Goal: Complete application form

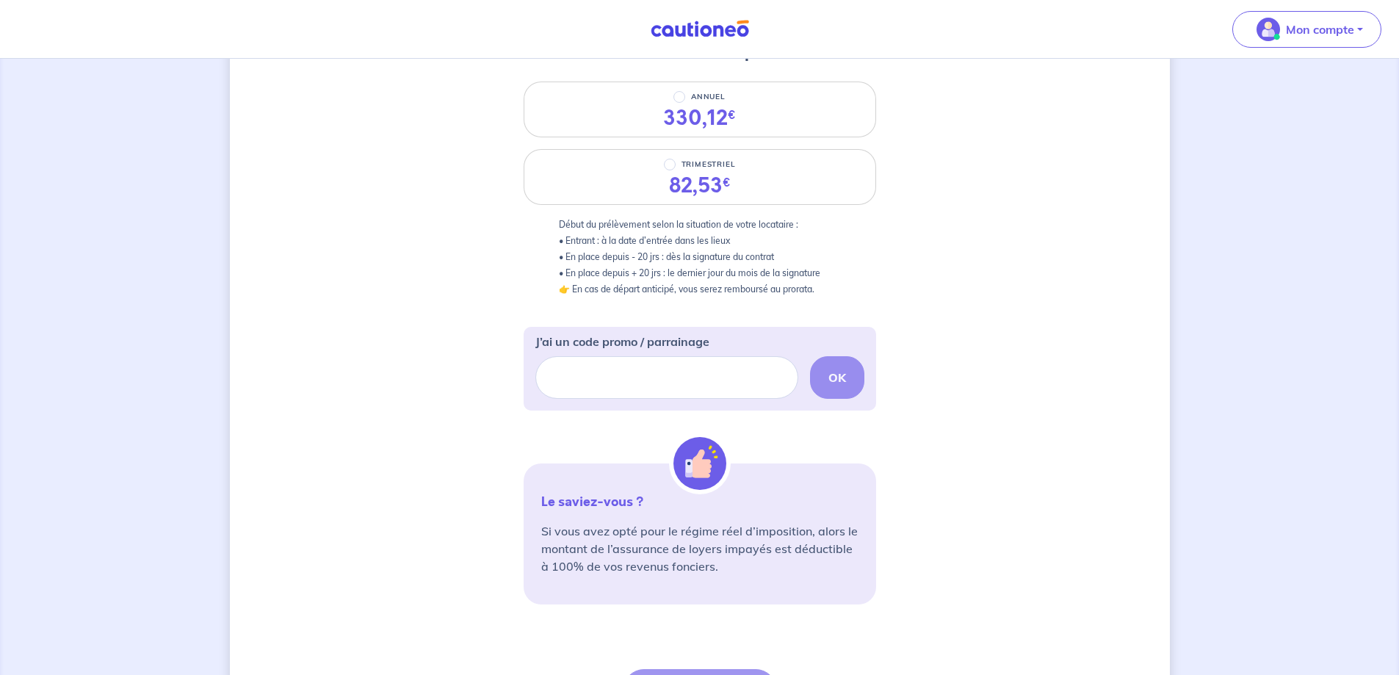
scroll to position [220, 0]
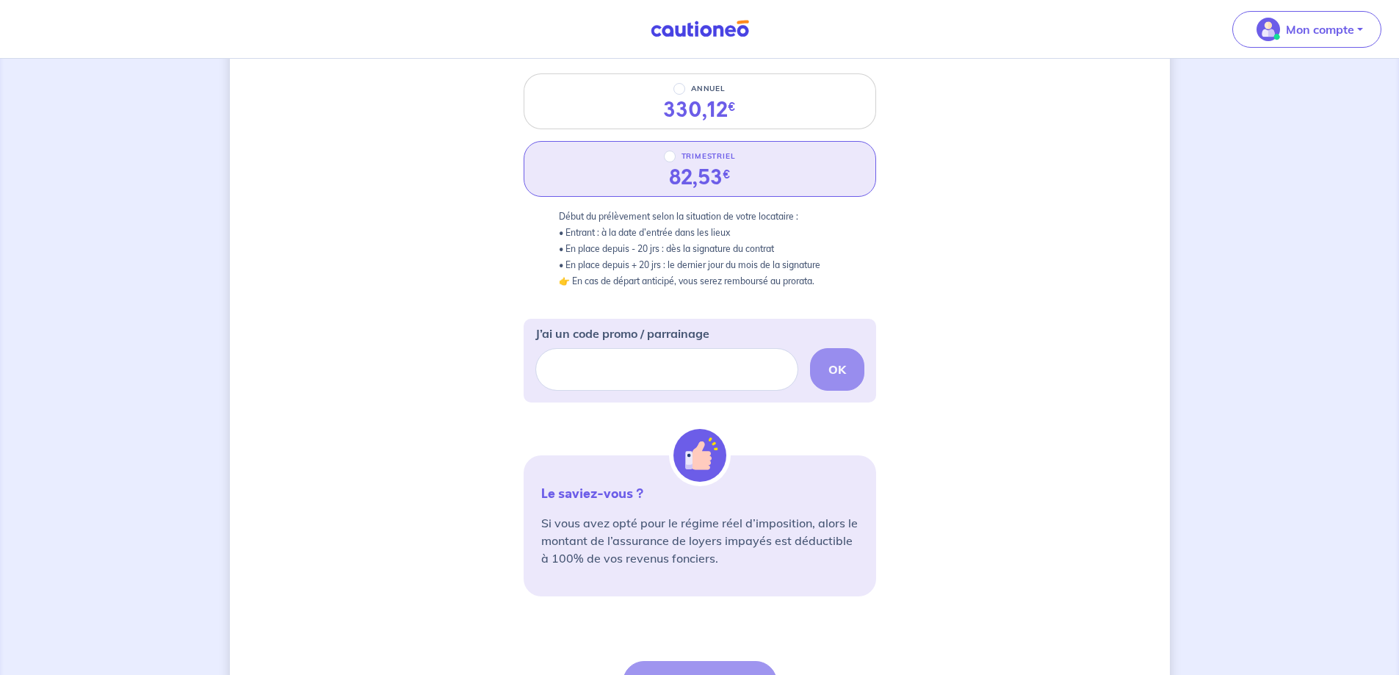
click at [722, 167] on sup "€" at bounding box center [726, 174] width 8 height 17
radio input "true"
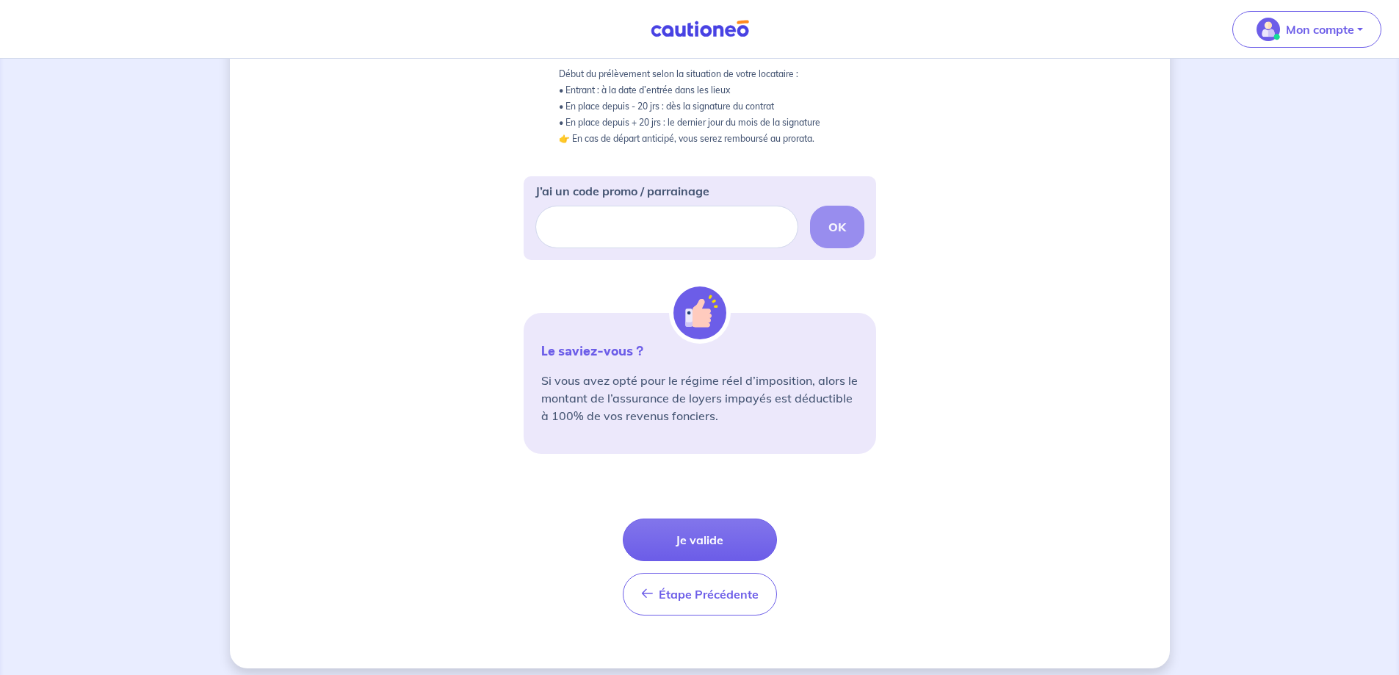
scroll to position [367, 0]
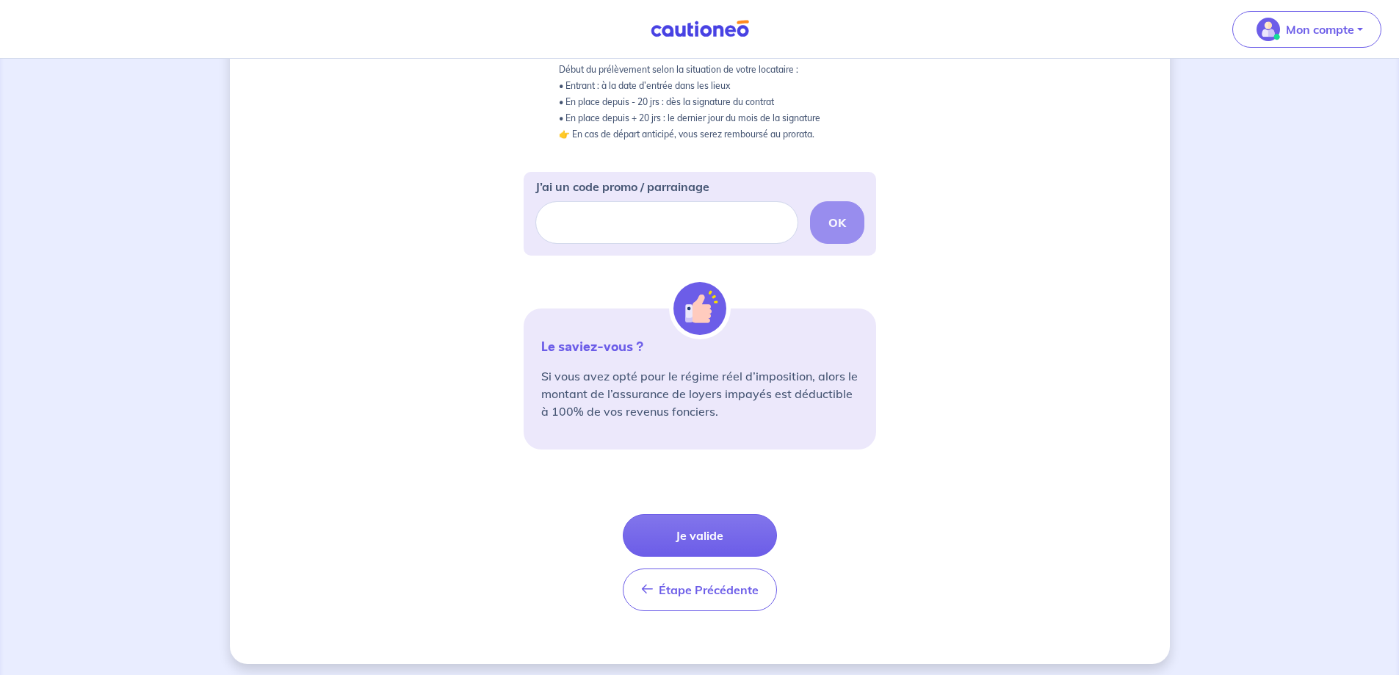
click at [662, 527] on button "Je valide" at bounding box center [700, 535] width 154 height 43
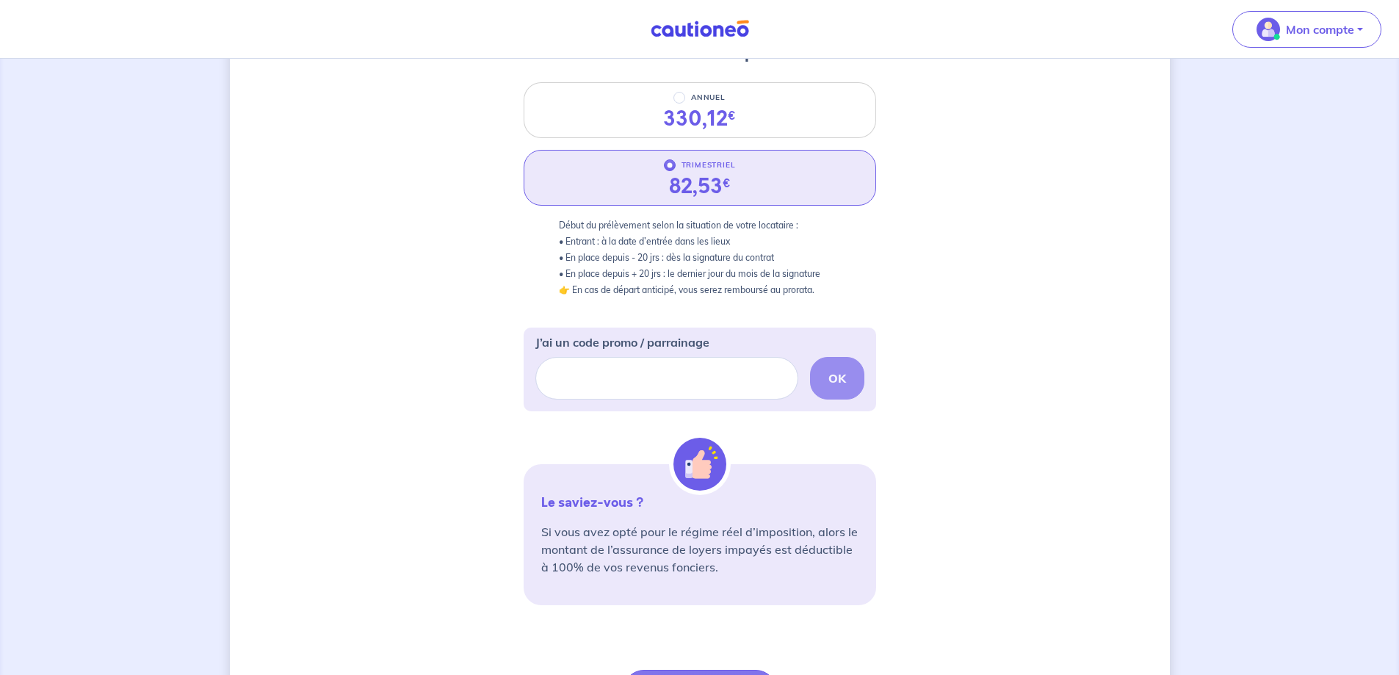
scroll to position [374, 0]
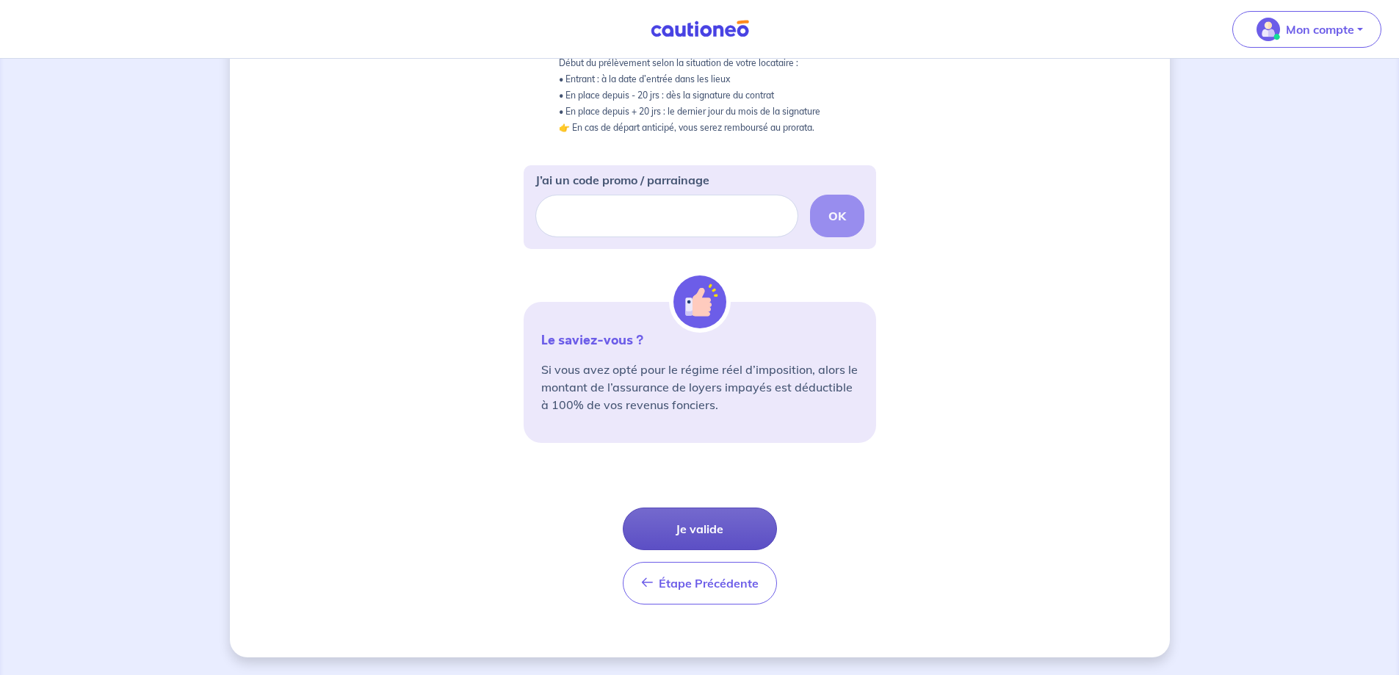
click at [727, 529] on button "Je valide" at bounding box center [700, 528] width 154 height 43
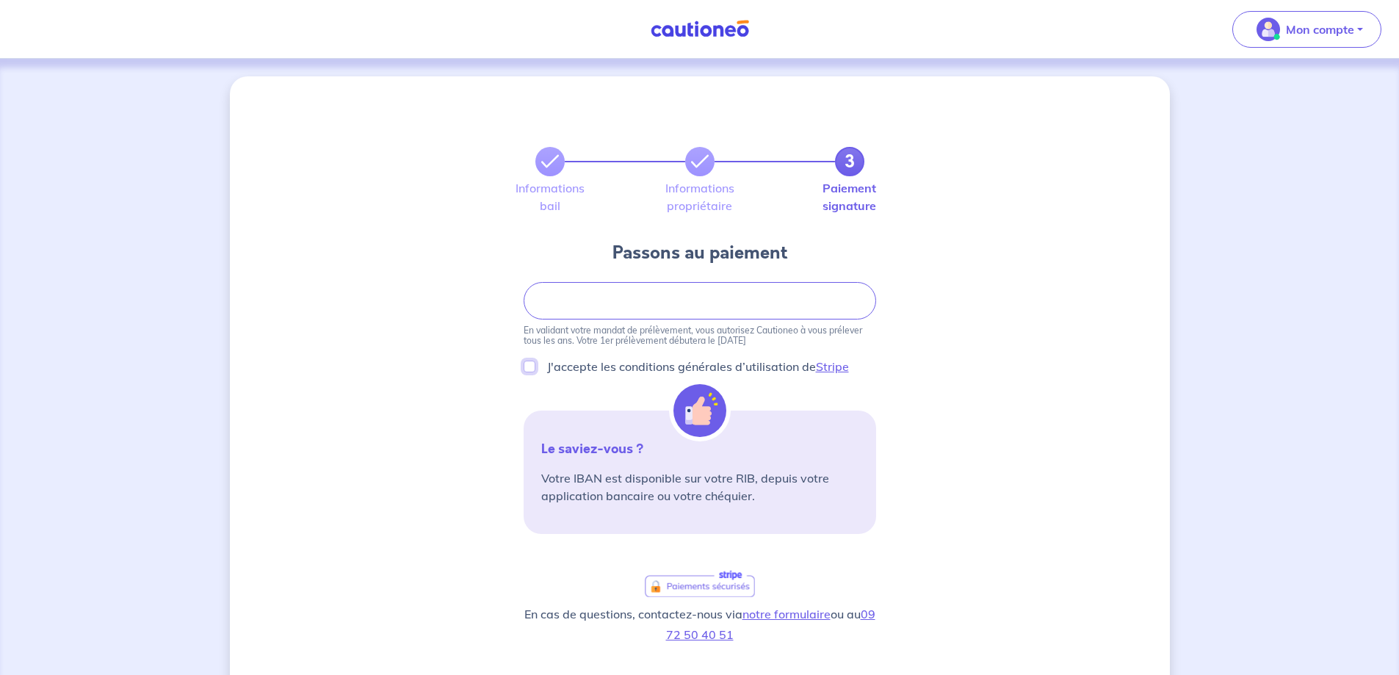
click at [529, 365] on input "J'accepte les conditions générales d’utilisation de Stripe" at bounding box center [529, 366] width 12 height 12
checkbox input "true"
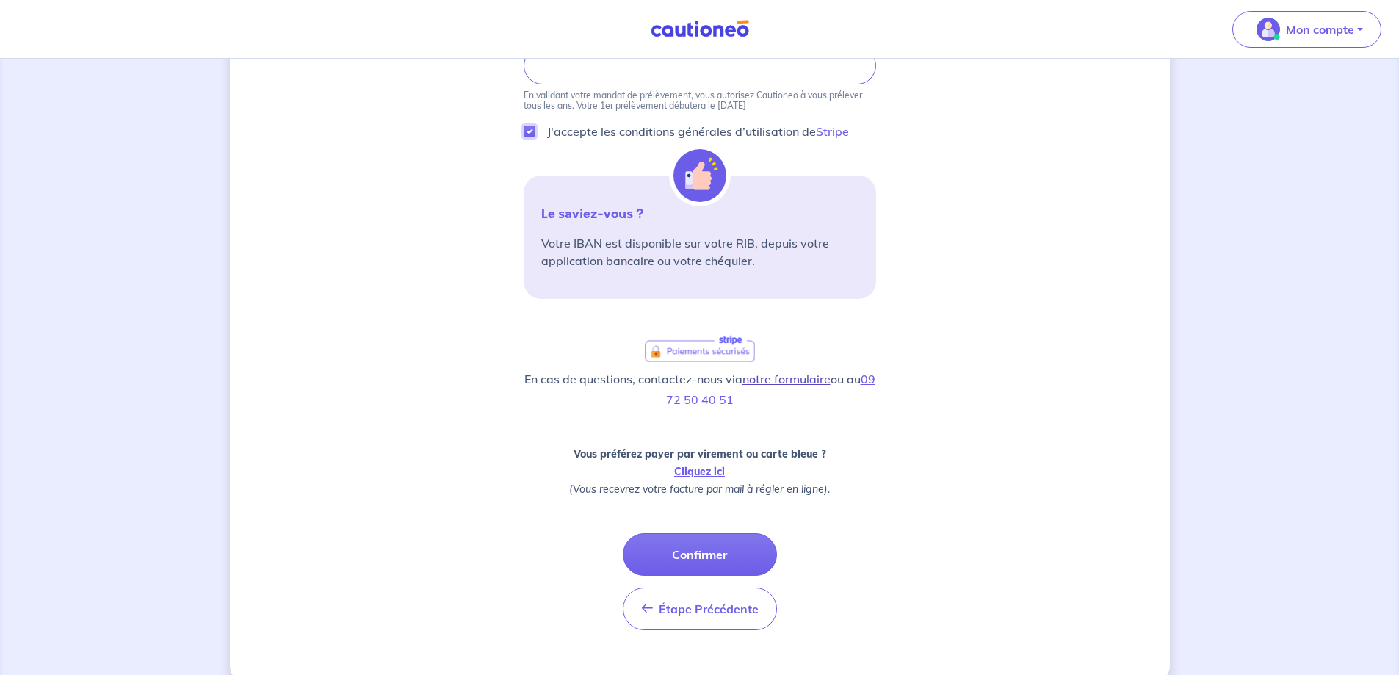
scroll to position [261, 0]
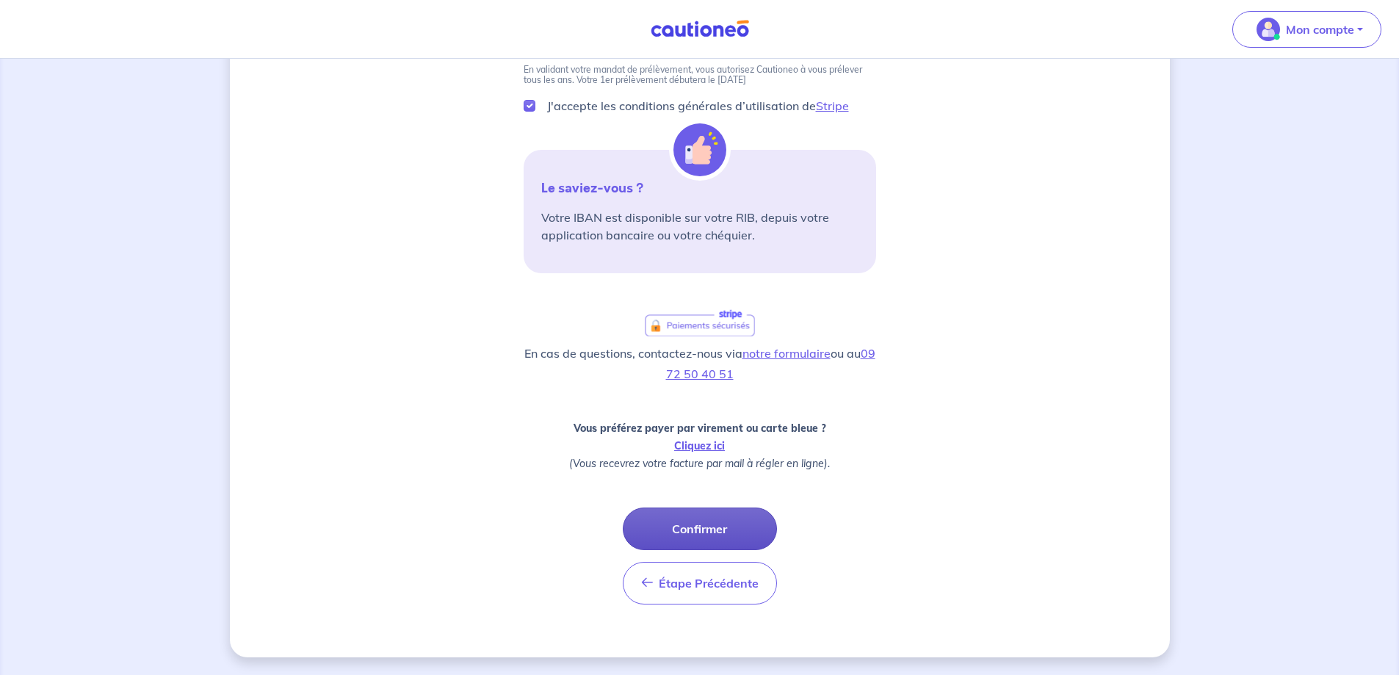
click at [708, 541] on button "Confirmer" at bounding box center [700, 528] width 154 height 43
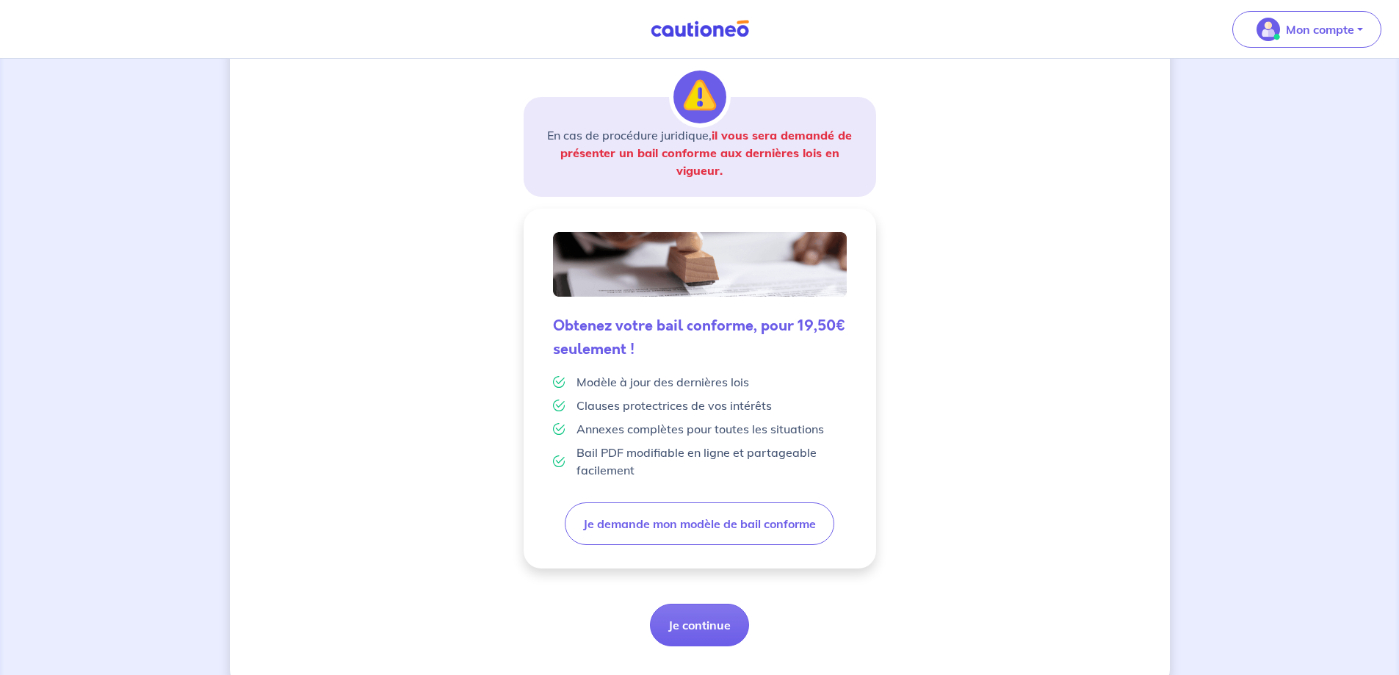
scroll to position [250, 0]
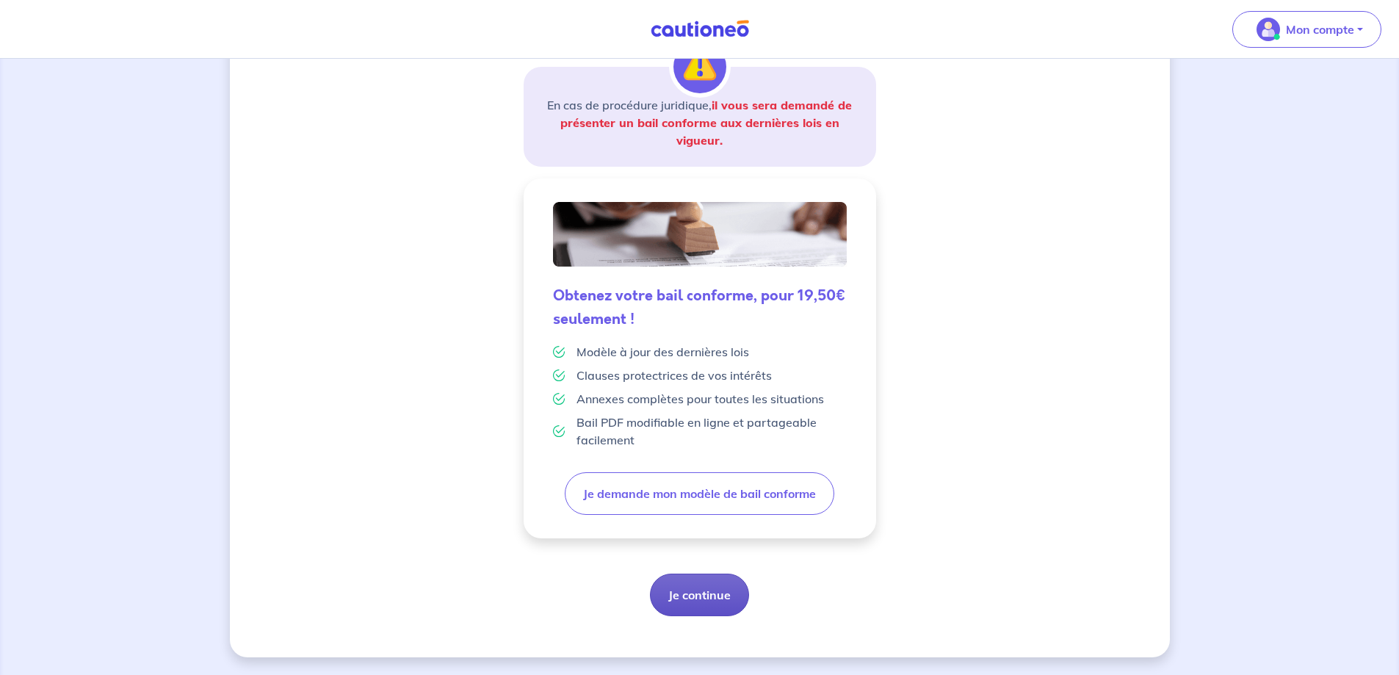
click at [732, 593] on button "Je continue" at bounding box center [699, 594] width 99 height 43
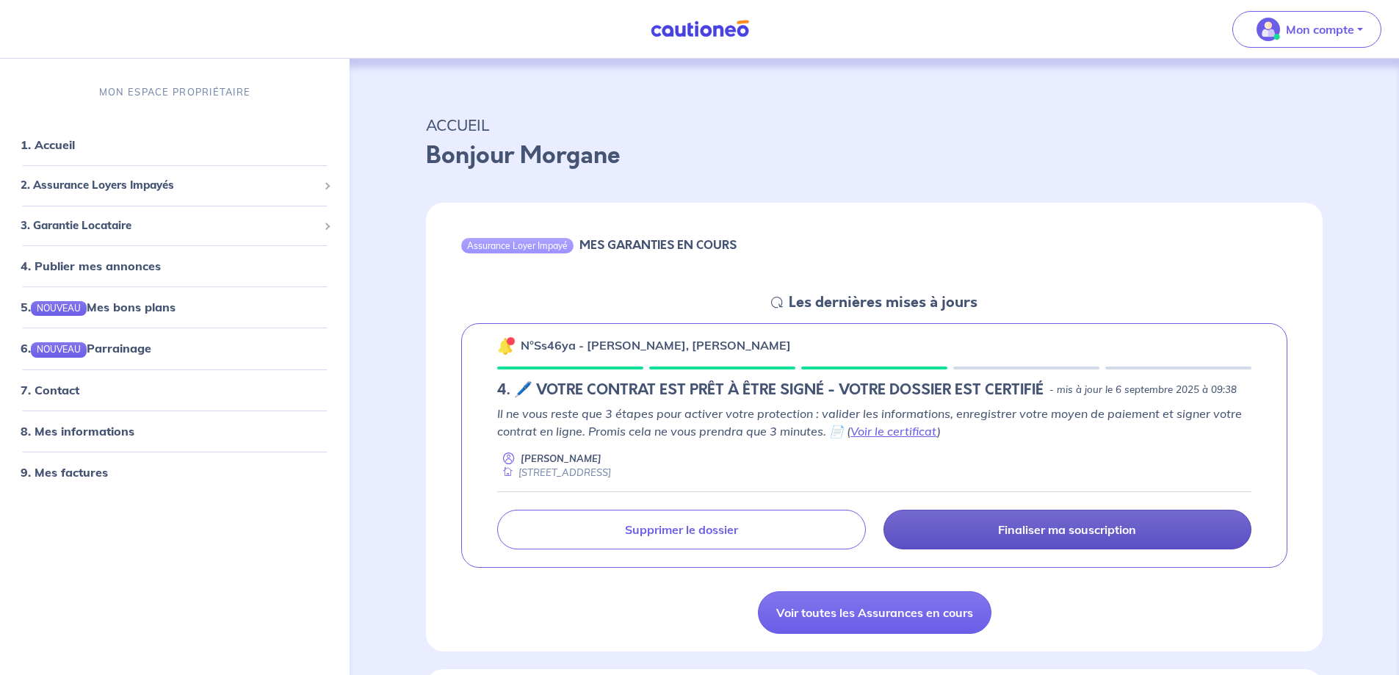
click at [993, 525] on link "Finaliser ma souscription" at bounding box center [1067, 530] width 368 height 40
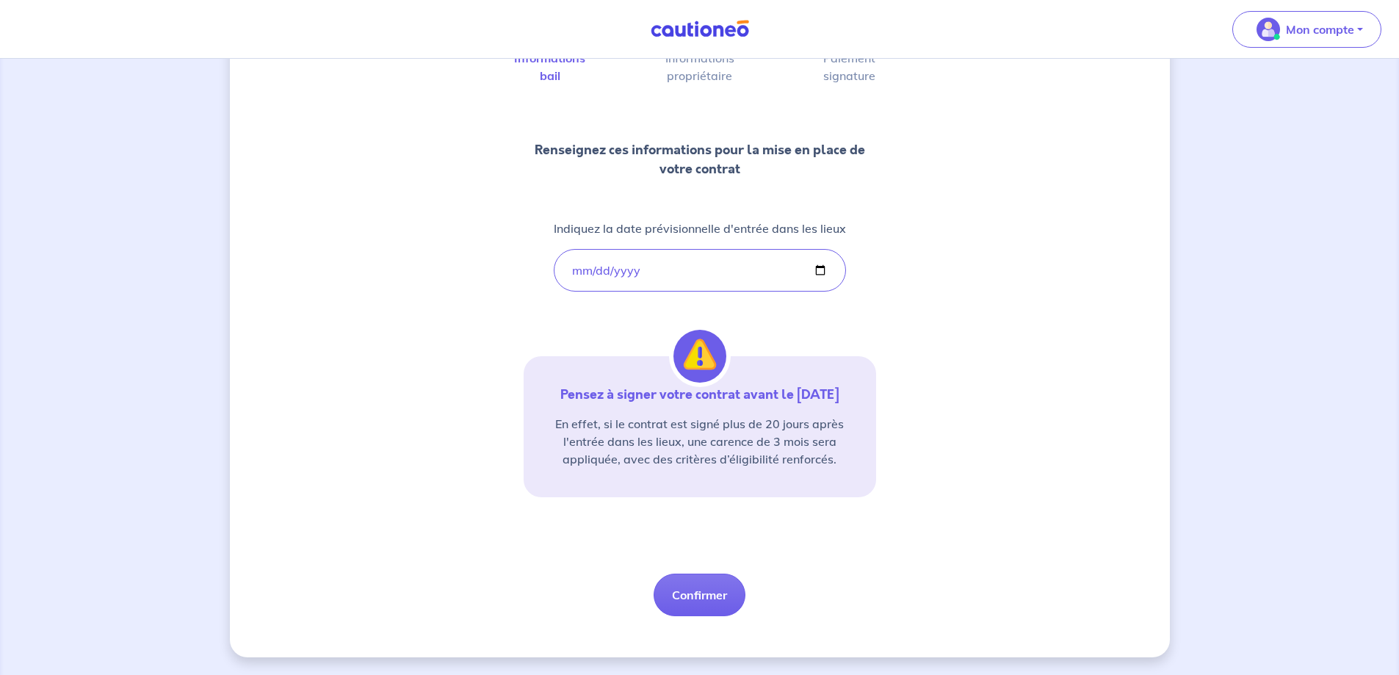
scroll to position [147, 0]
click at [716, 600] on button "Confirmer" at bounding box center [699, 594] width 92 height 43
select select "FR"
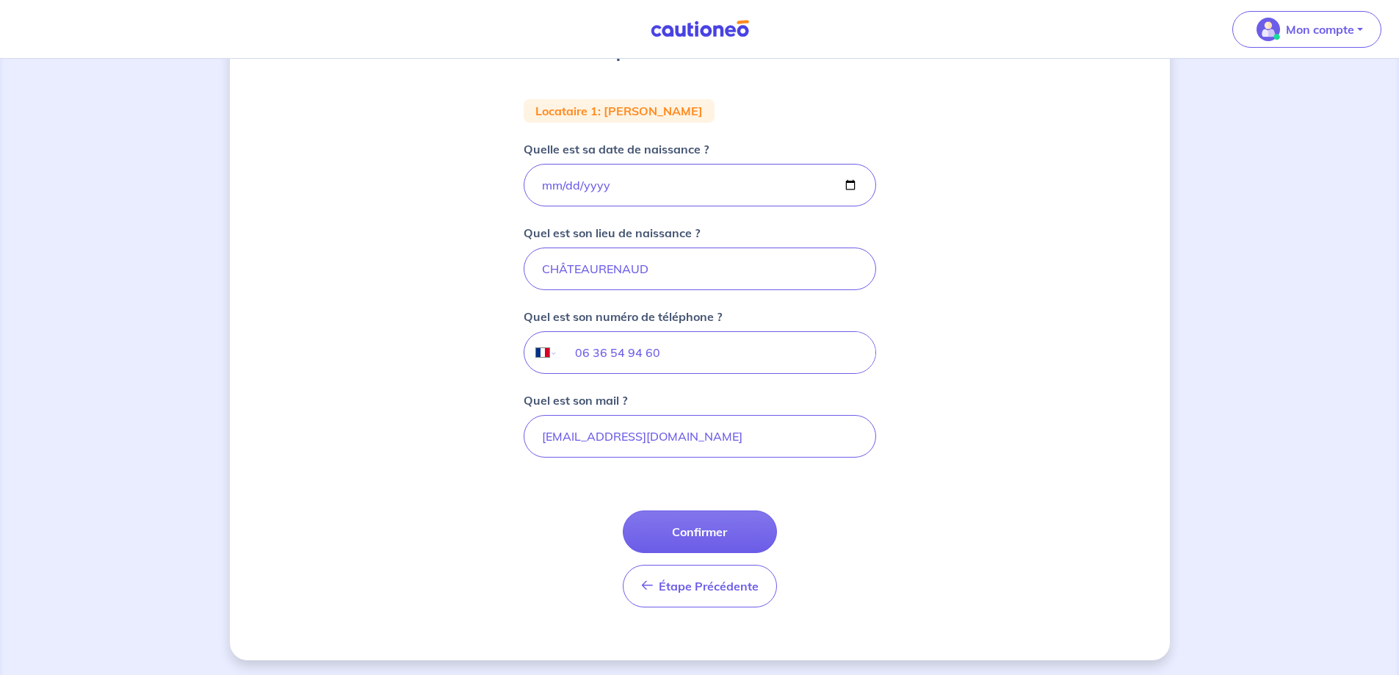
scroll to position [256, 0]
click at [716, 532] on button "Confirmer" at bounding box center [700, 528] width 154 height 43
select select "FR"
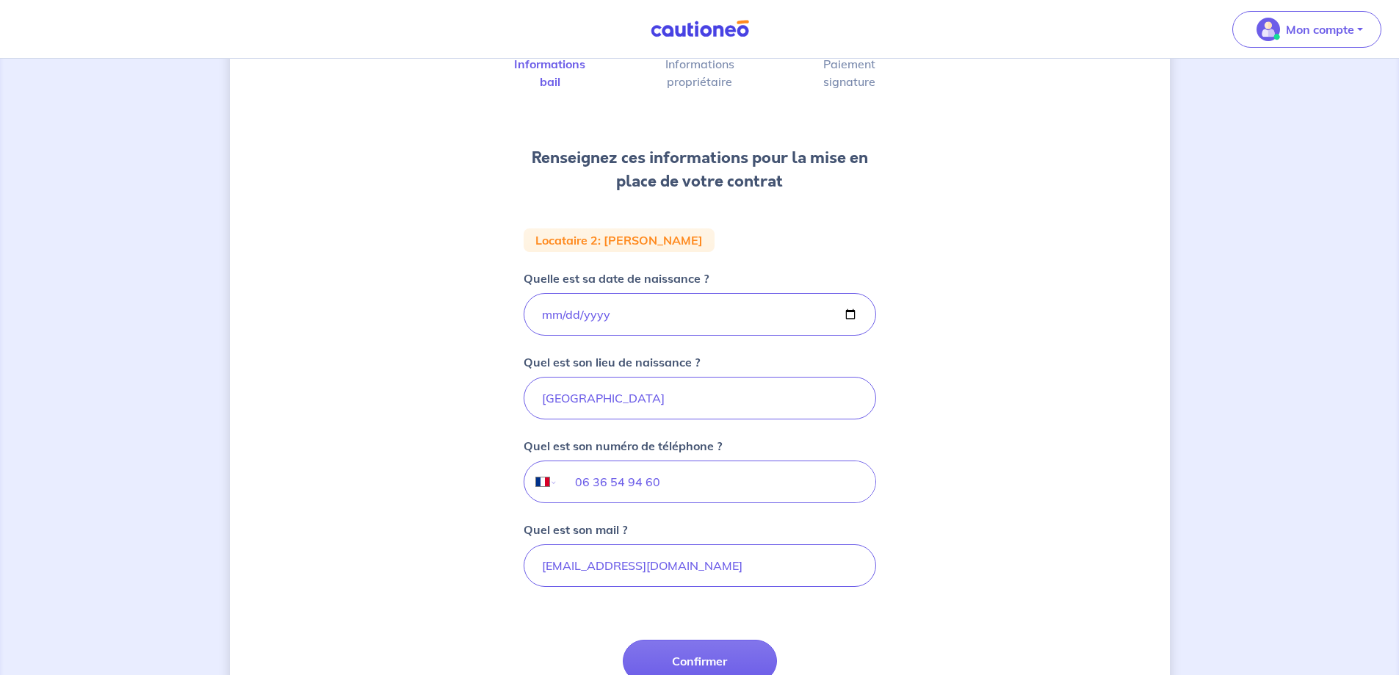
scroll to position [220, 0]
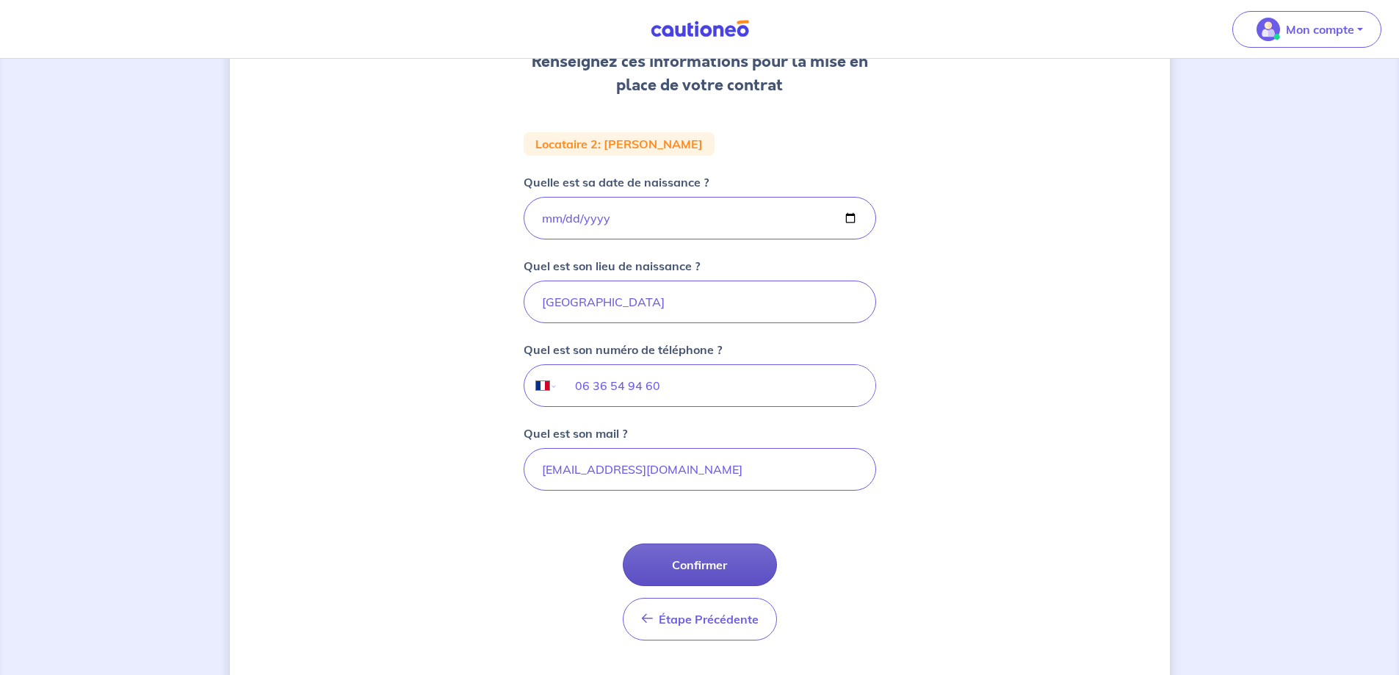
click at [687, 552] on button "Confirmer" at bounding box center [700, 564] width 154 height 43
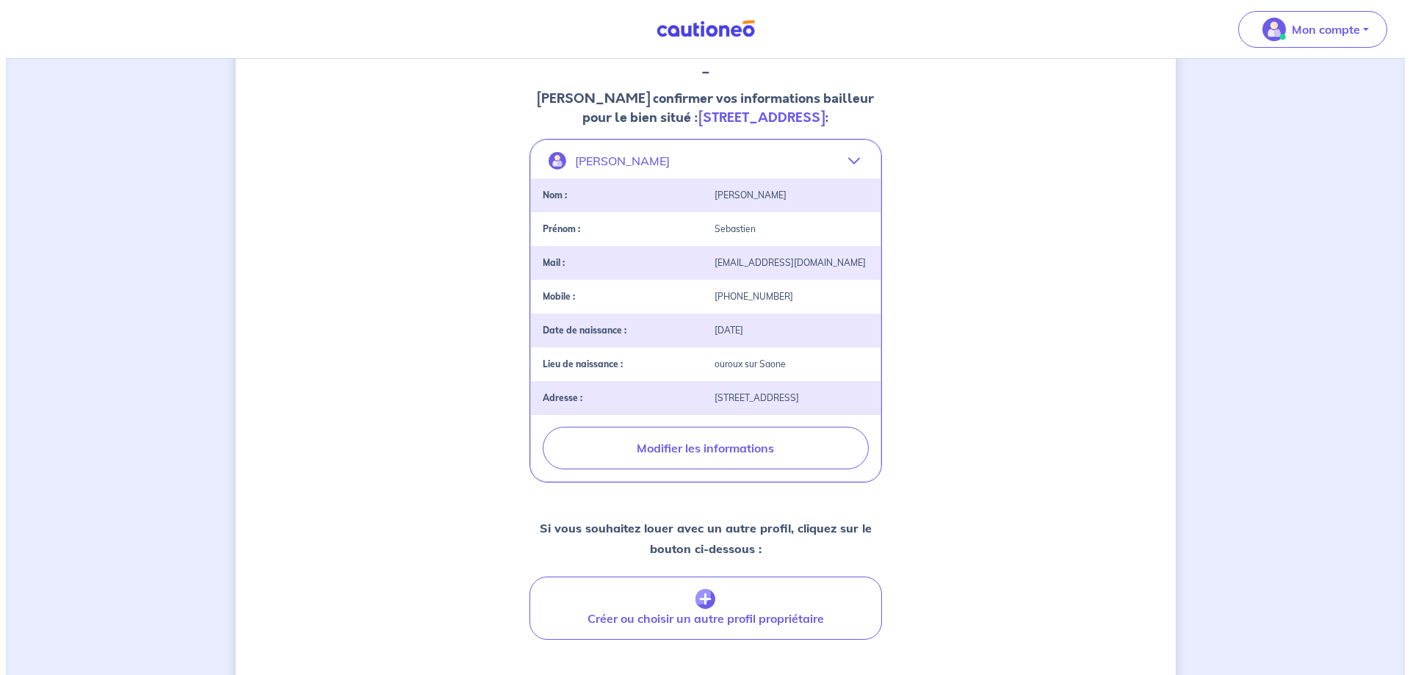
scroll to position [291, 0]
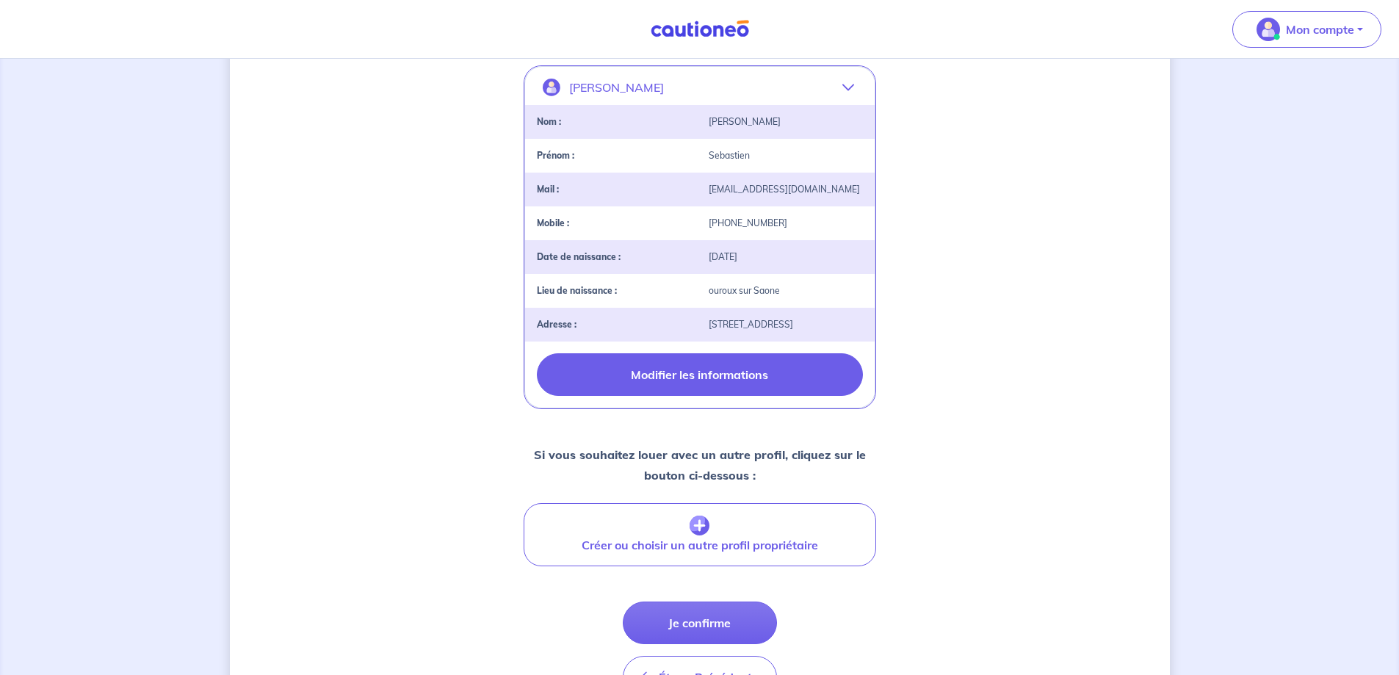
click at [692, 396] on button "Modifier les informations" at bounding box center [700, 374] width 326 height 43
select select "FR"
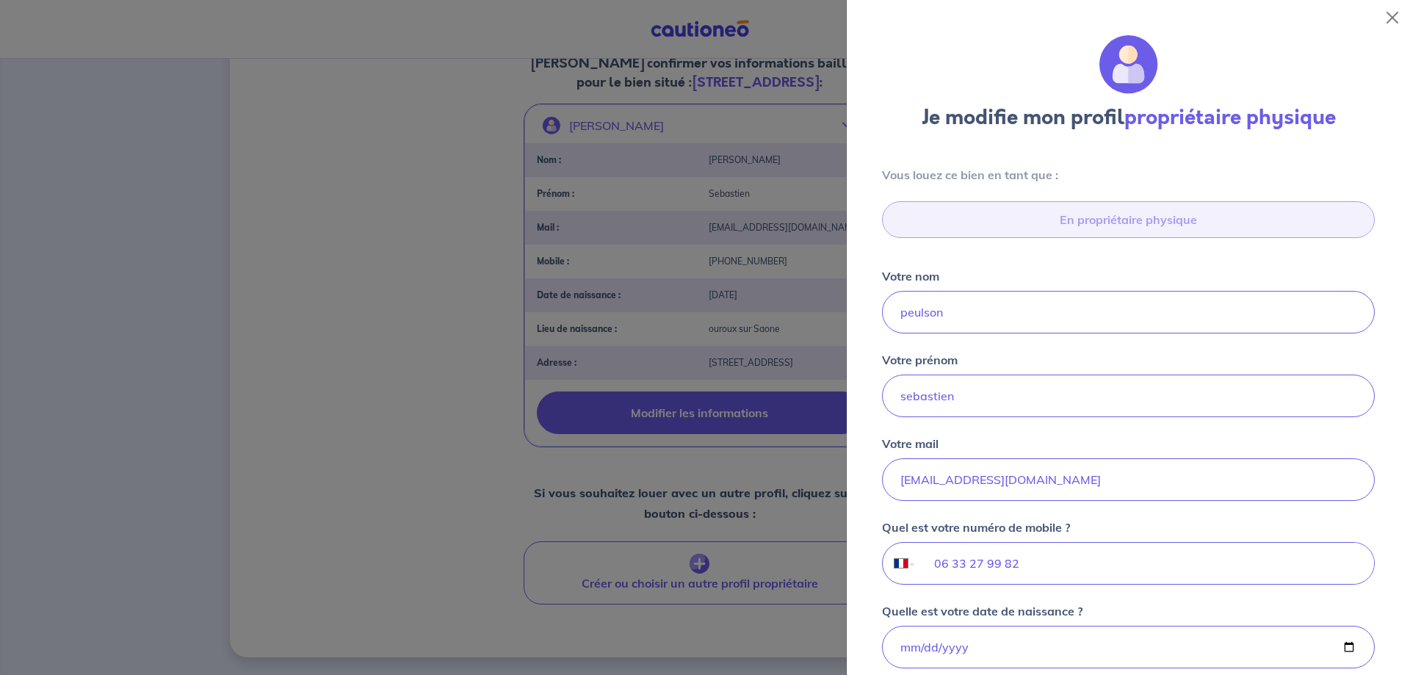
type input "10 Rue de la Varenne, 71380 Châtenoy-en-Bresse"
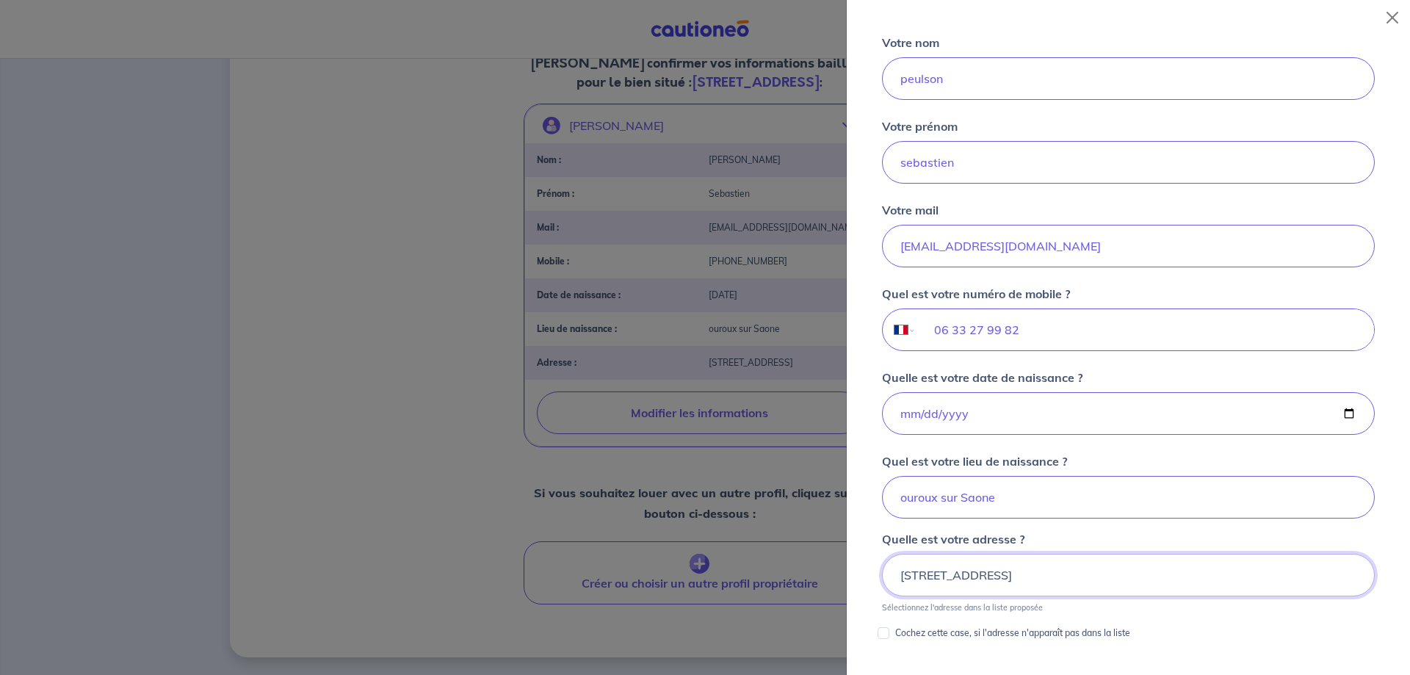
scroll to position [233, 0]
click at [1007, 244] on input "morgane-sennesale@outlook.fr" at bounding box center [1128, 246] width 493 height 43
click at [996, 248] on input "morgane-sennesal@outlook.fr" at bounding box center [1128, 246] width 493 height 43
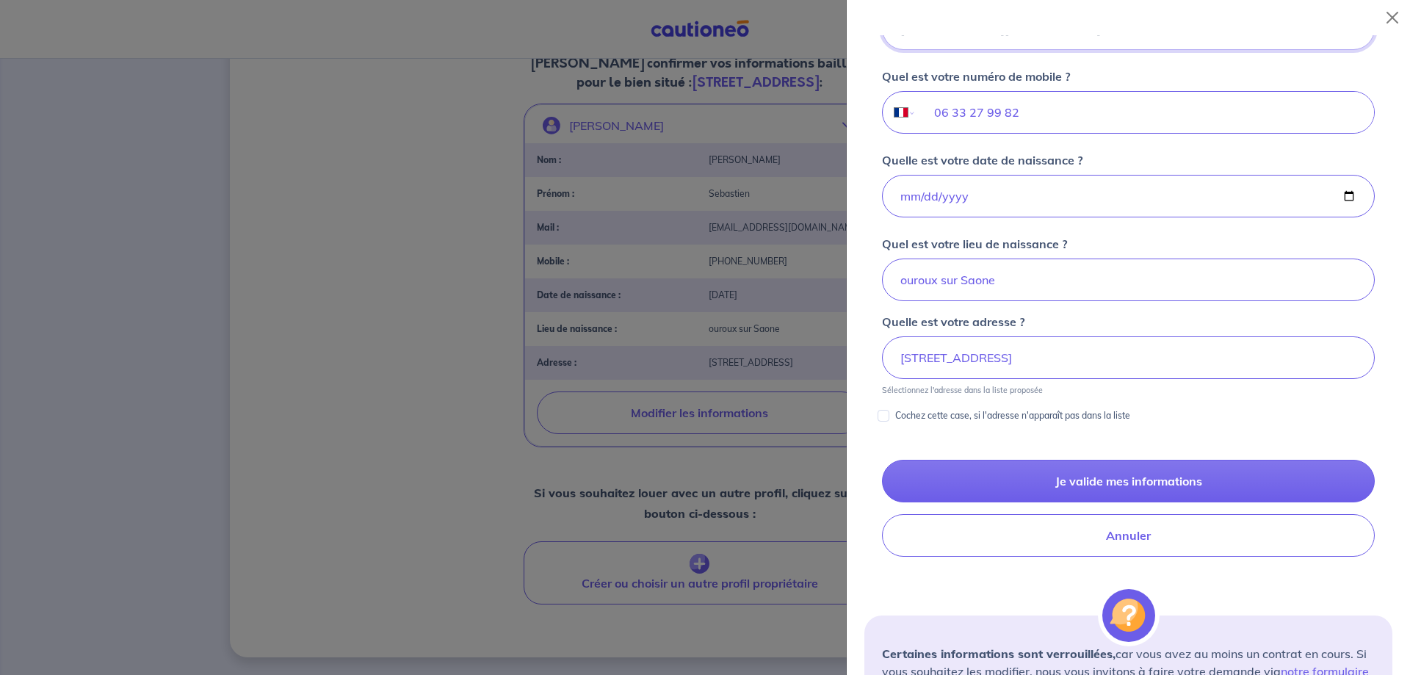
scroll to position [453, 0]
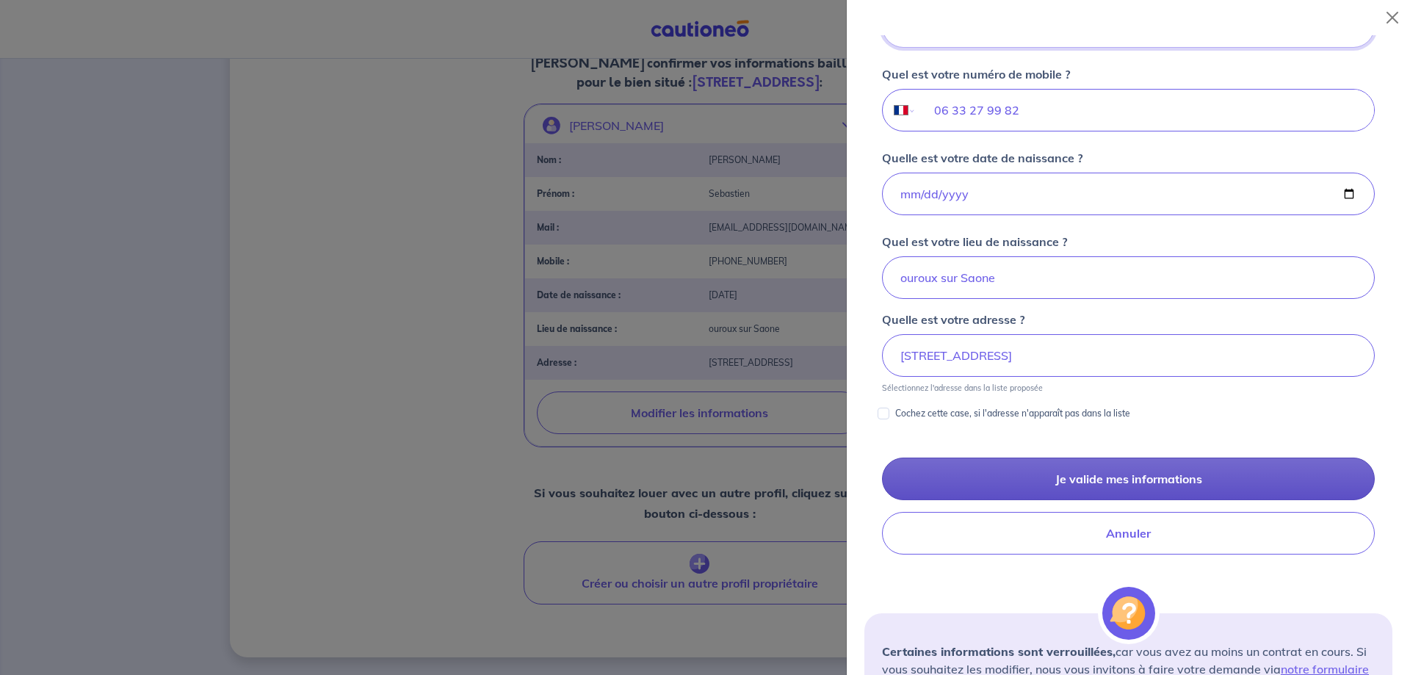
type input "morgane-sennesael@outlook.fr"
click at [1112, 481] on button "Je valide mes informations" at bounding box center [1128, 478] width 493 height 43
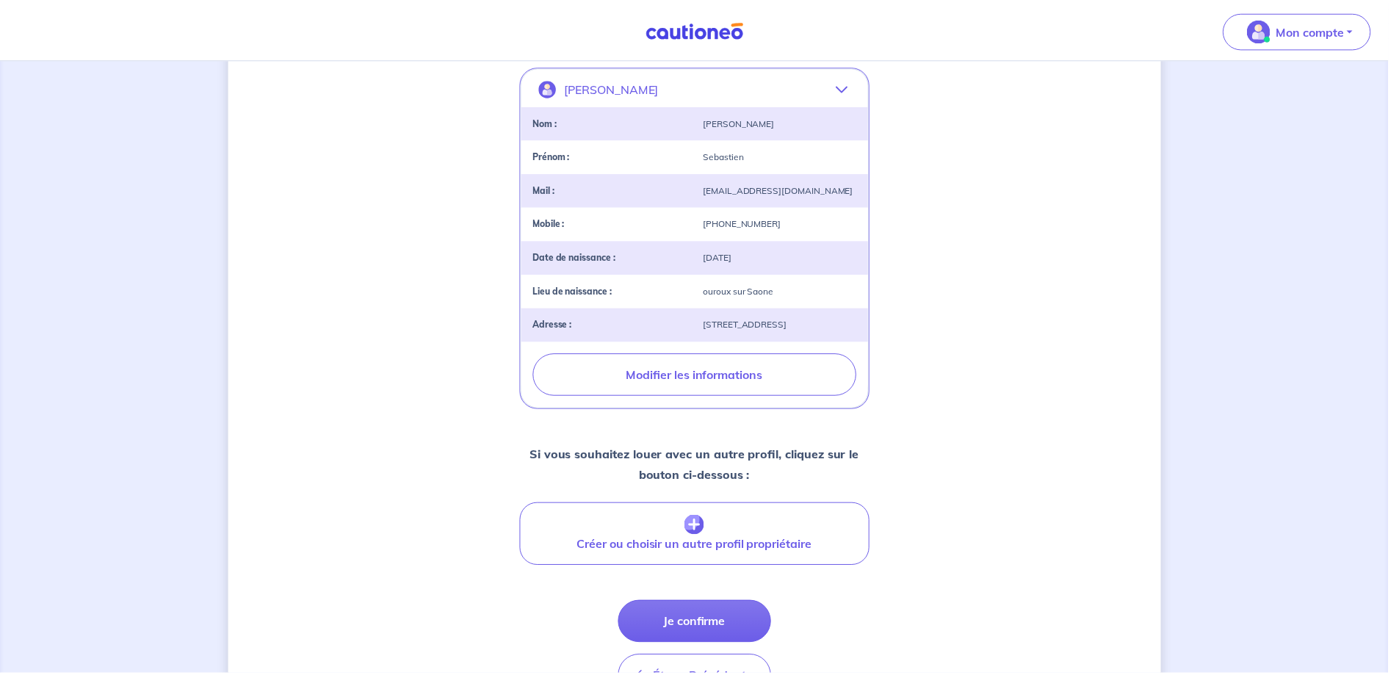
scroll to position [0, 0]
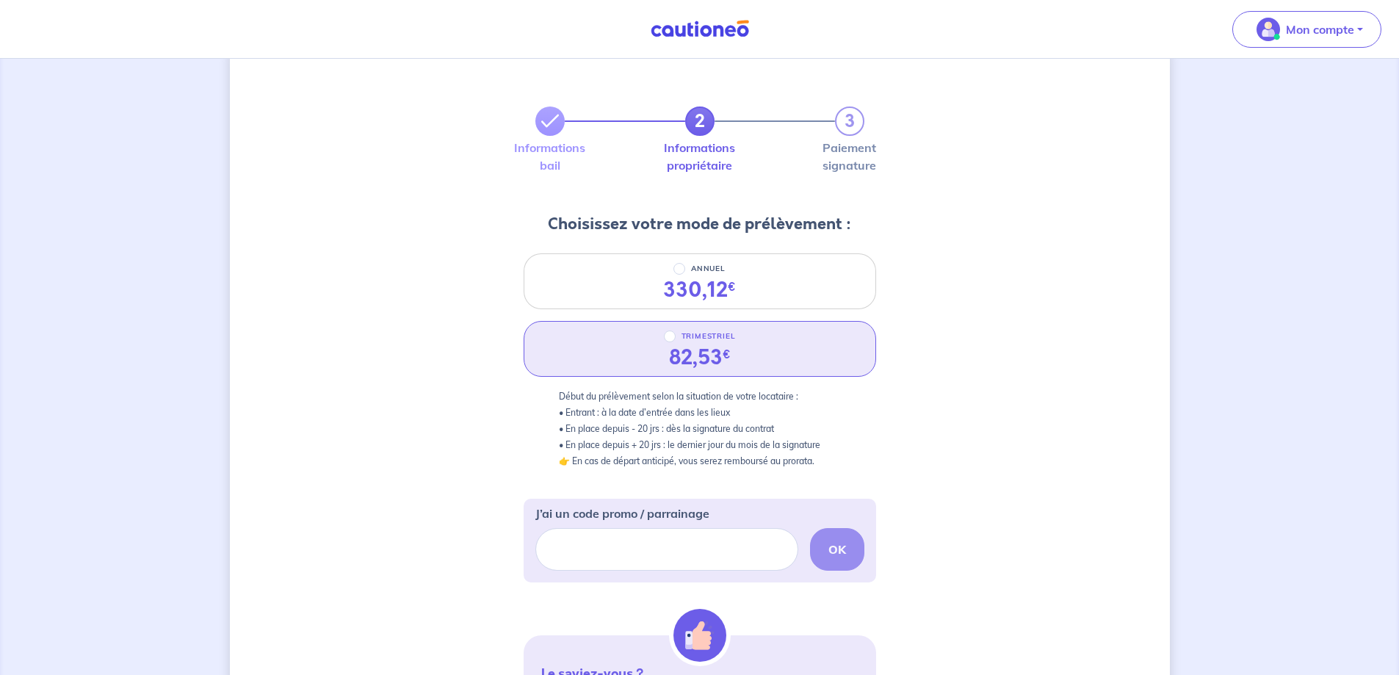
scroll to position [73, 0]
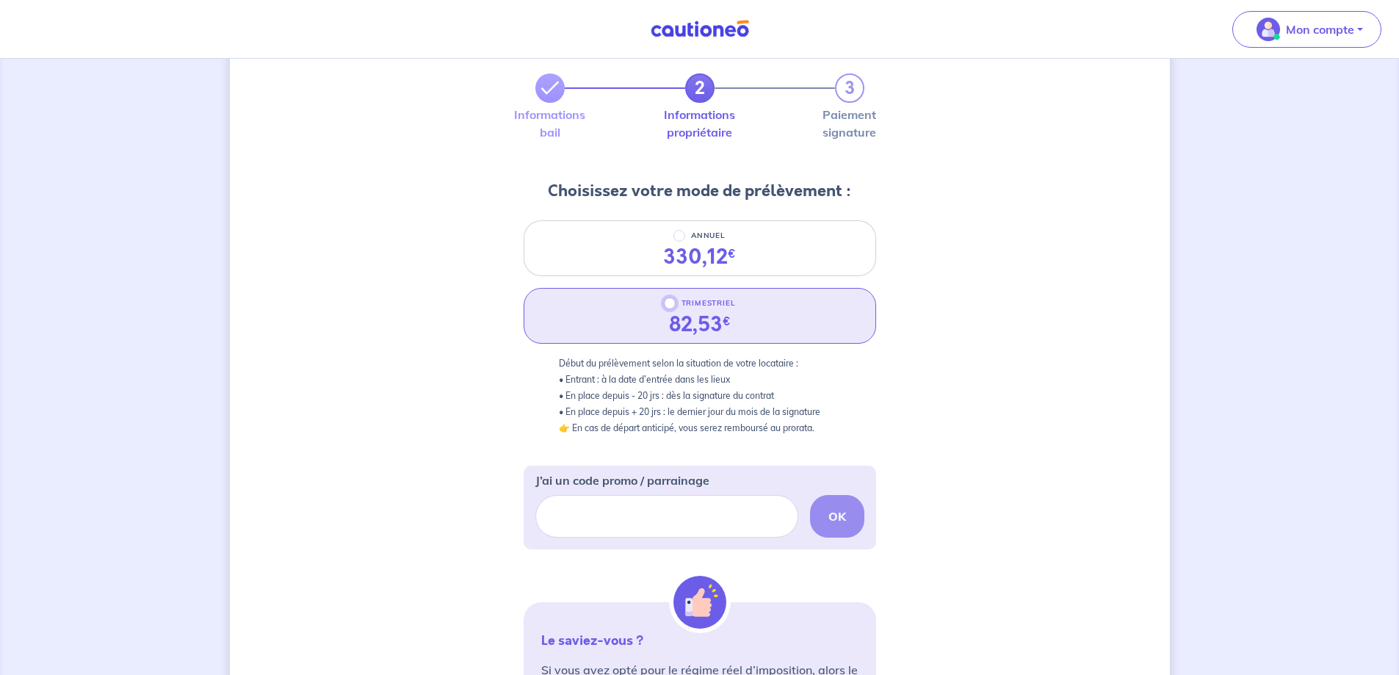
click at [664, 301] on input "TRIMESTRIEL" at bounding box center [670, 303] width 12 height 12
radio input "true"
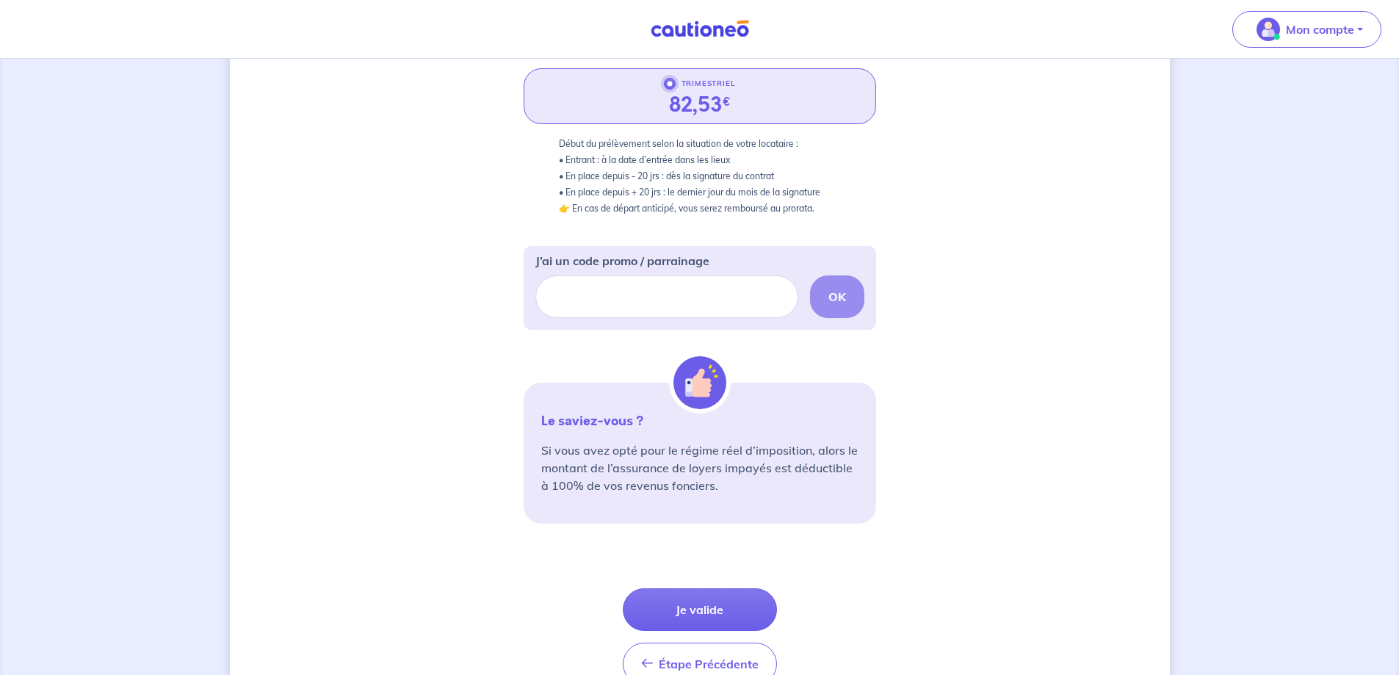
scroll to position [294, 0]
click at [734, 609] on button "Je valide" at bounding box center [700, 608] width 154 height 43
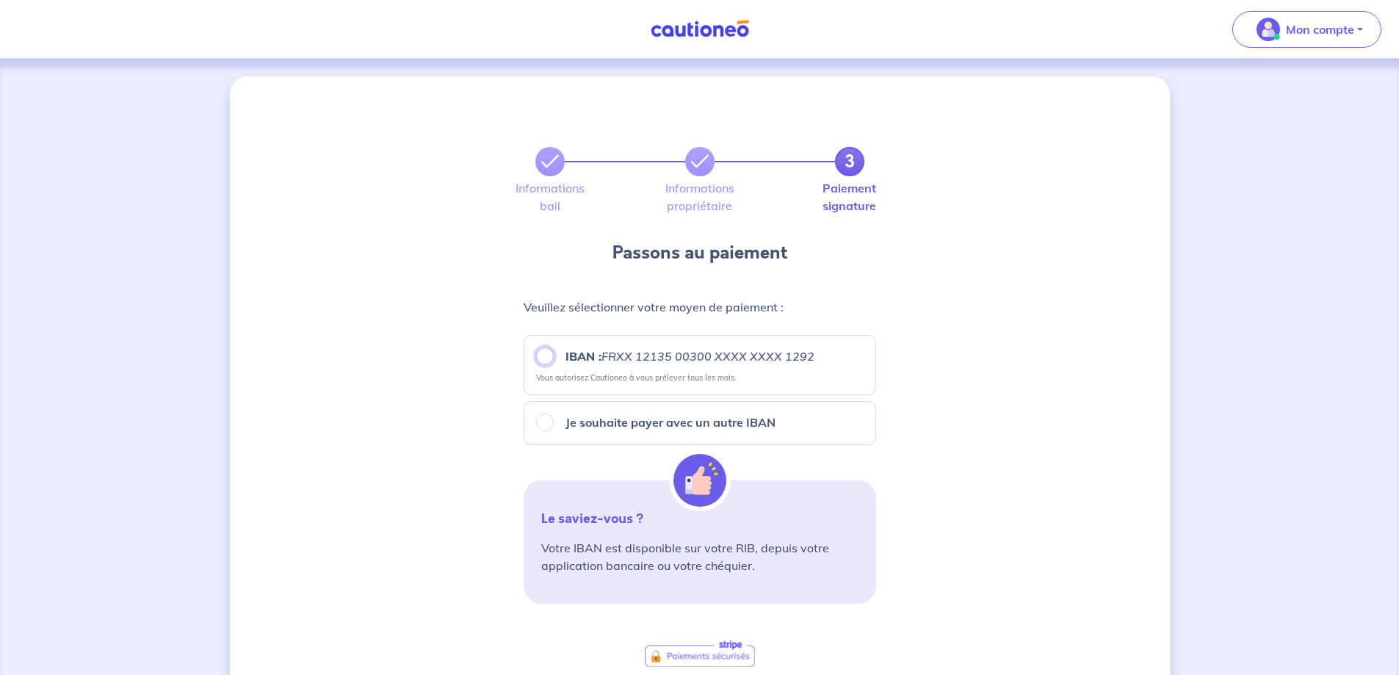
click at [553, 352] on input "IBAN : FRXX 12135 00300 XXXX XXXX 1292" at bounding box center [545, 356] width 18 height 18
radio input "true"
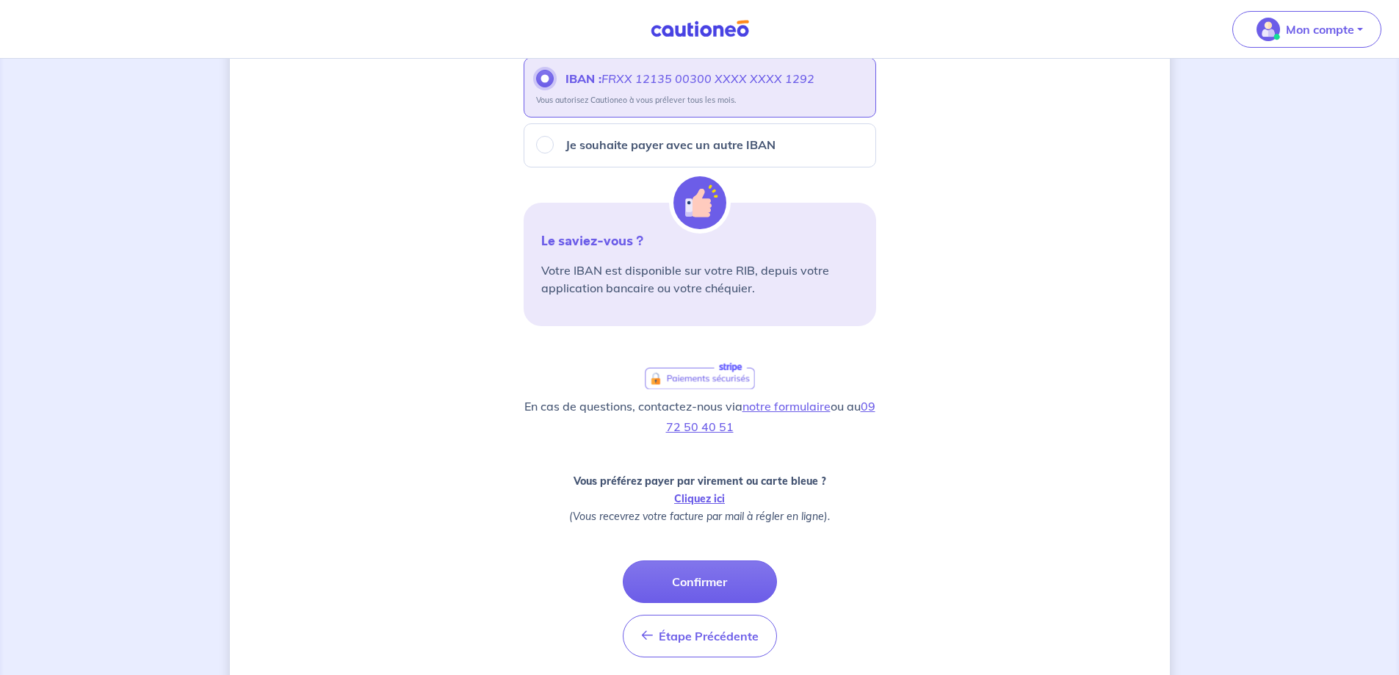
scroll to position [294, 0]
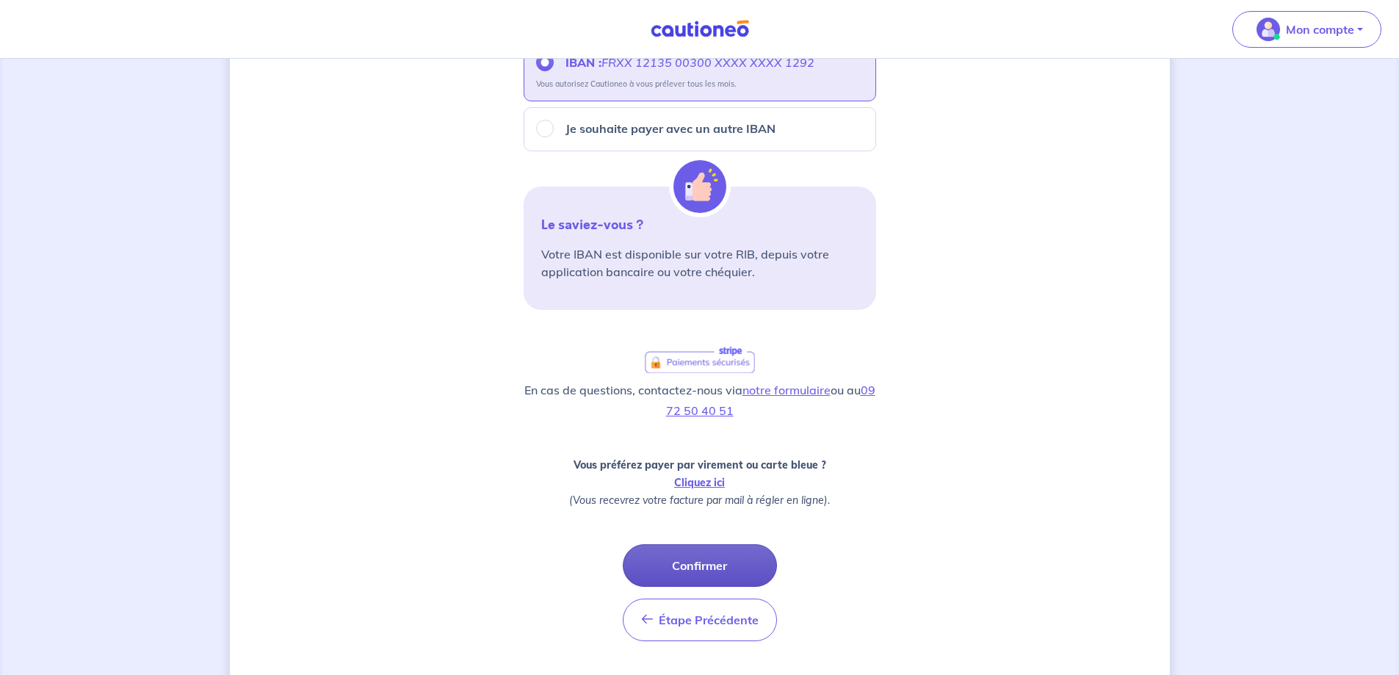
click at [739, 577] on button "Confirmer" at bounding box center [700, 565] width 154 height 43
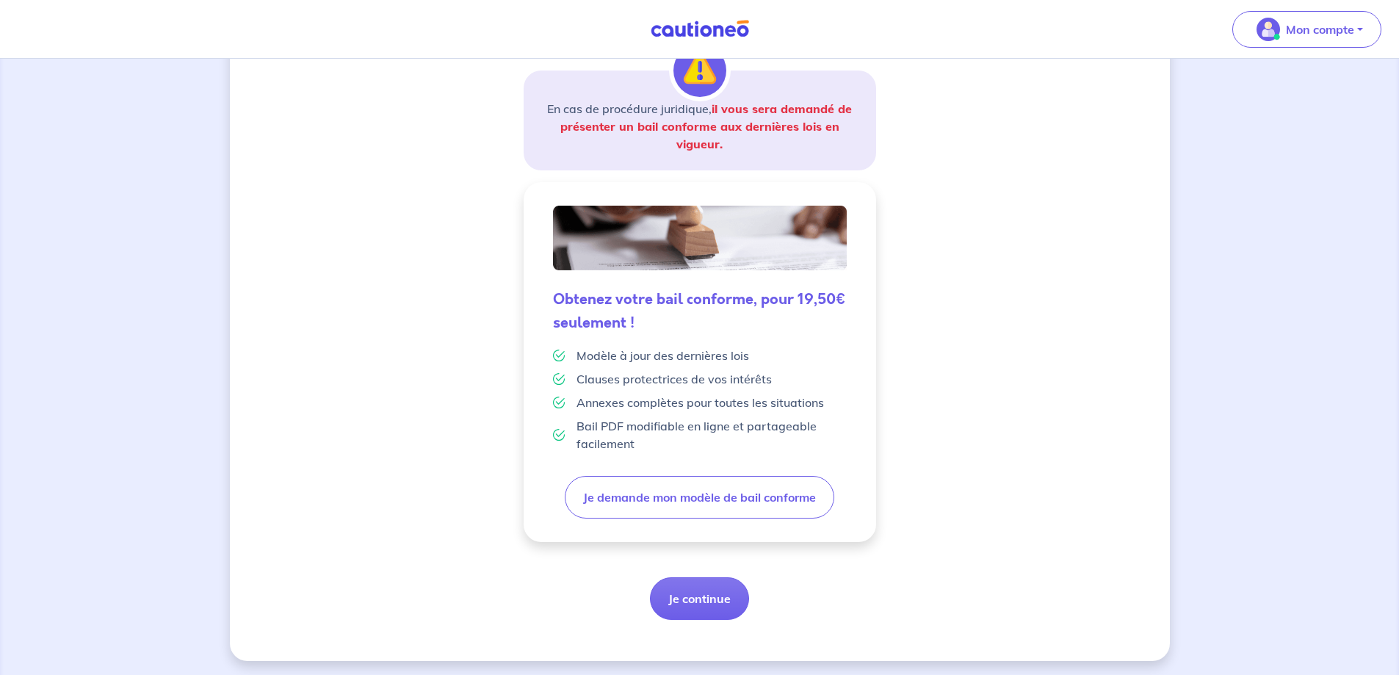
scroll to position [250, 0]
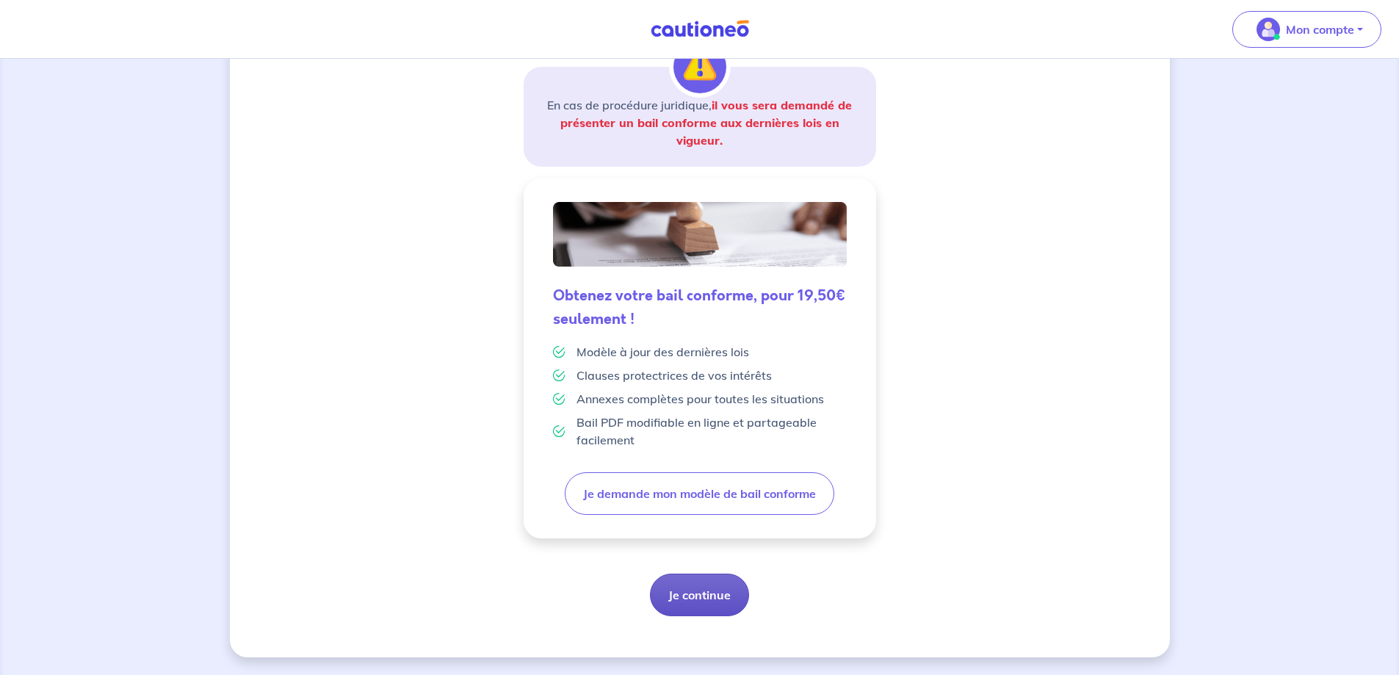
click at [742, 603] on button "Je continue" at bounding box center [699, 594] width 99 height 43
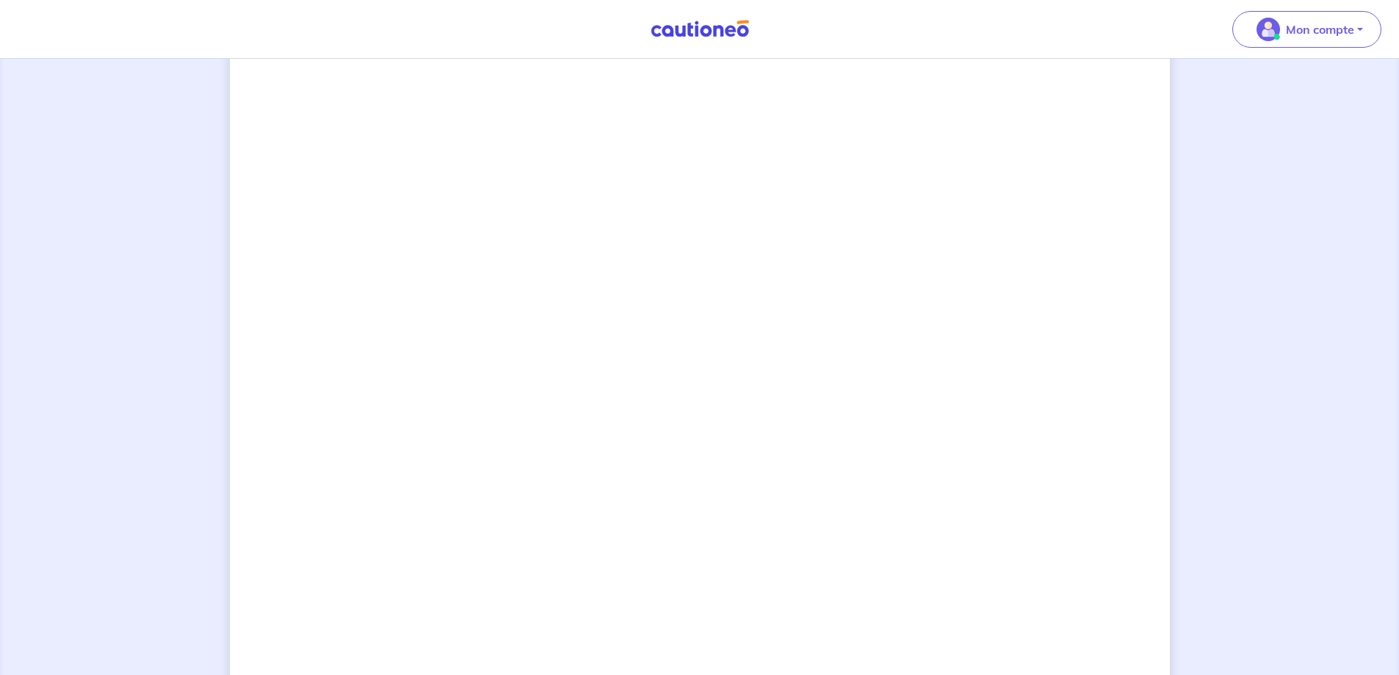
scroll to position [870, 0]
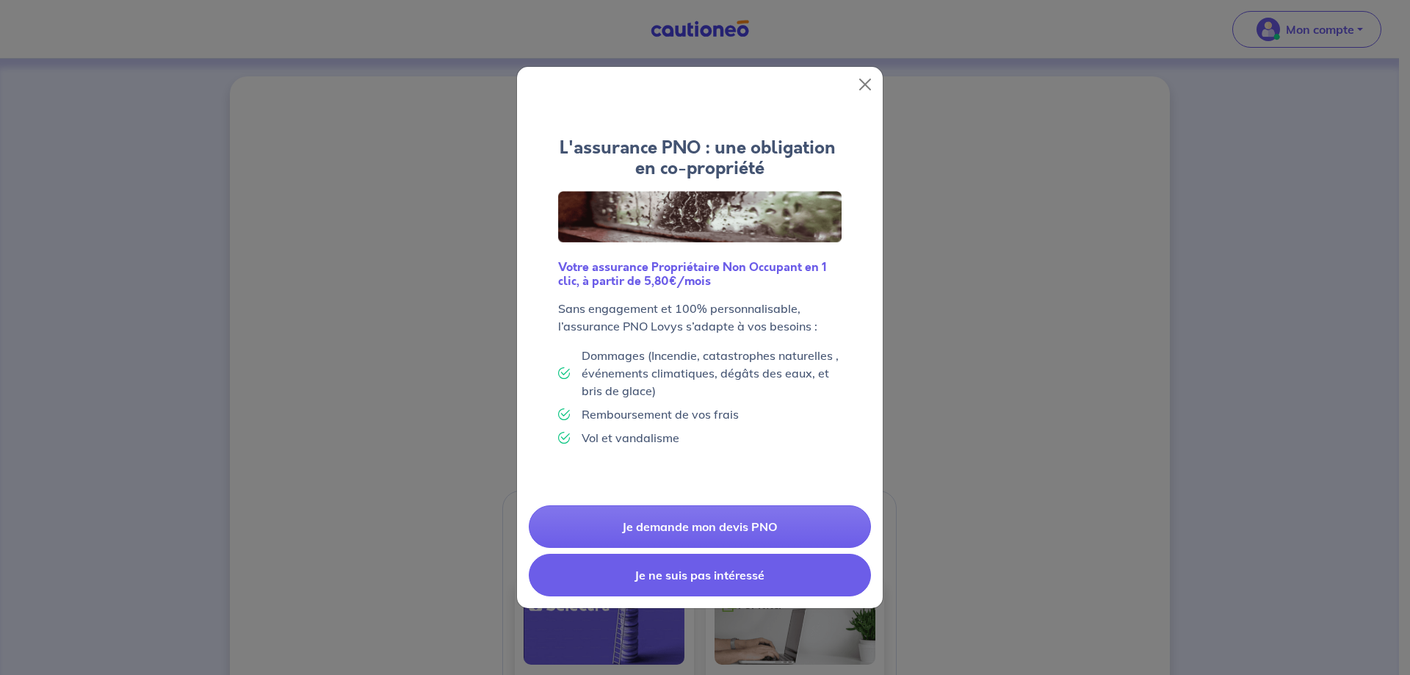
click at [716, 590] on button "Je ne suis pas intéressé" at bounding box center [700, 575] width 342 height 43
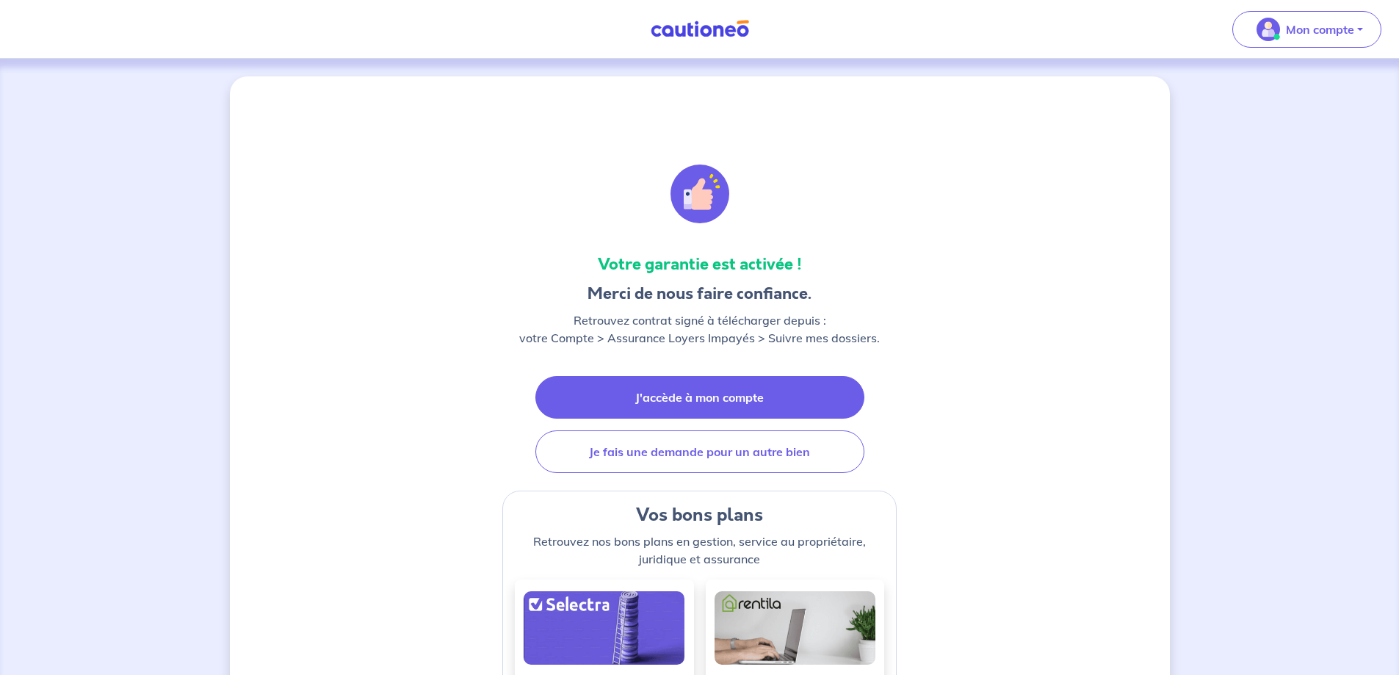
click at [723, 407] on link "J'accède à mon compte" at bounding box center [699, 397] width 329 height 43
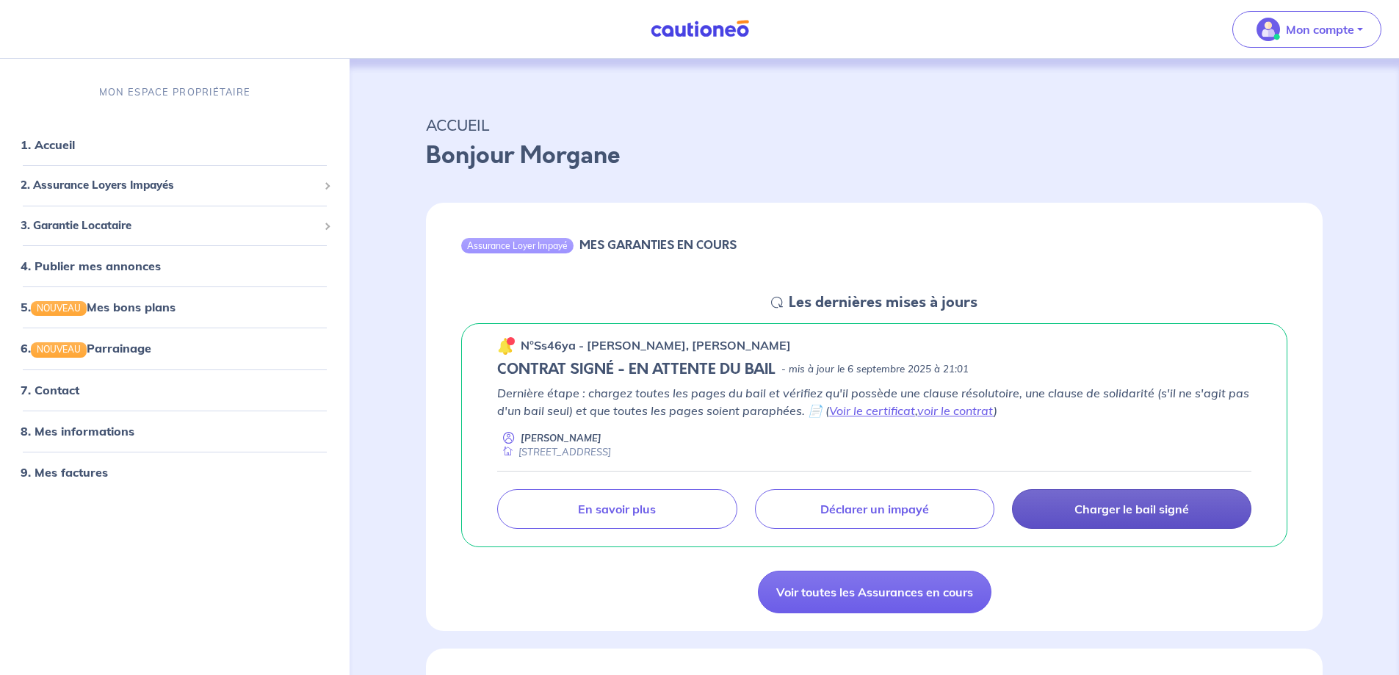
click at [1128, 515] on p "Charger le bail signé" at bounding box center [1131, 508] width 115 height 15
